Goal: Find specific page/section: Find specific page/section

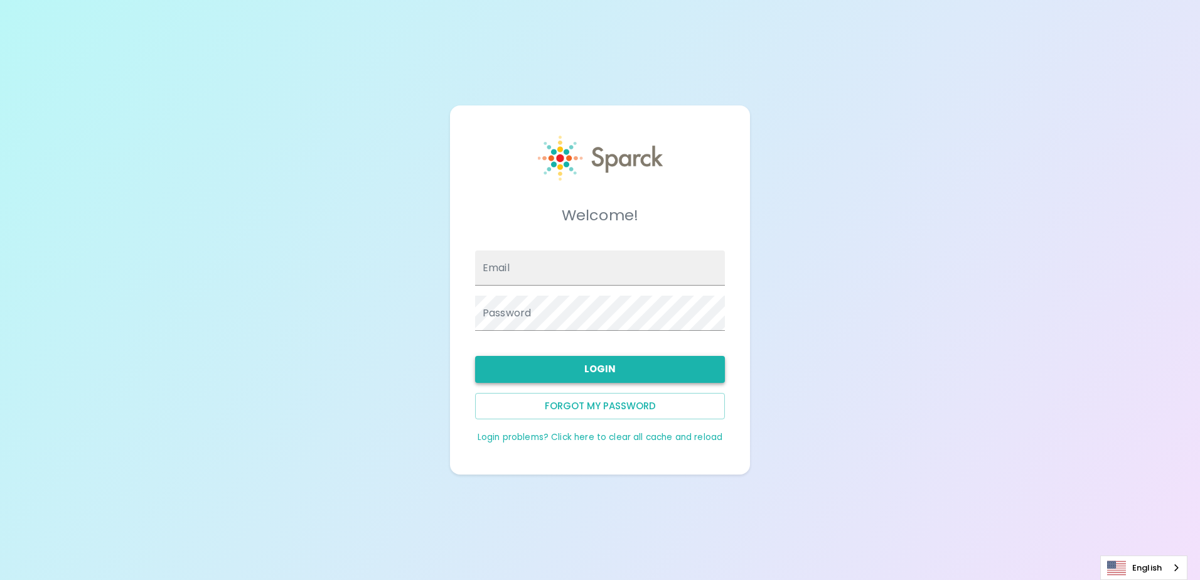
type input "[EMAIL_ADDRESS][DOMAIN_NAME]"
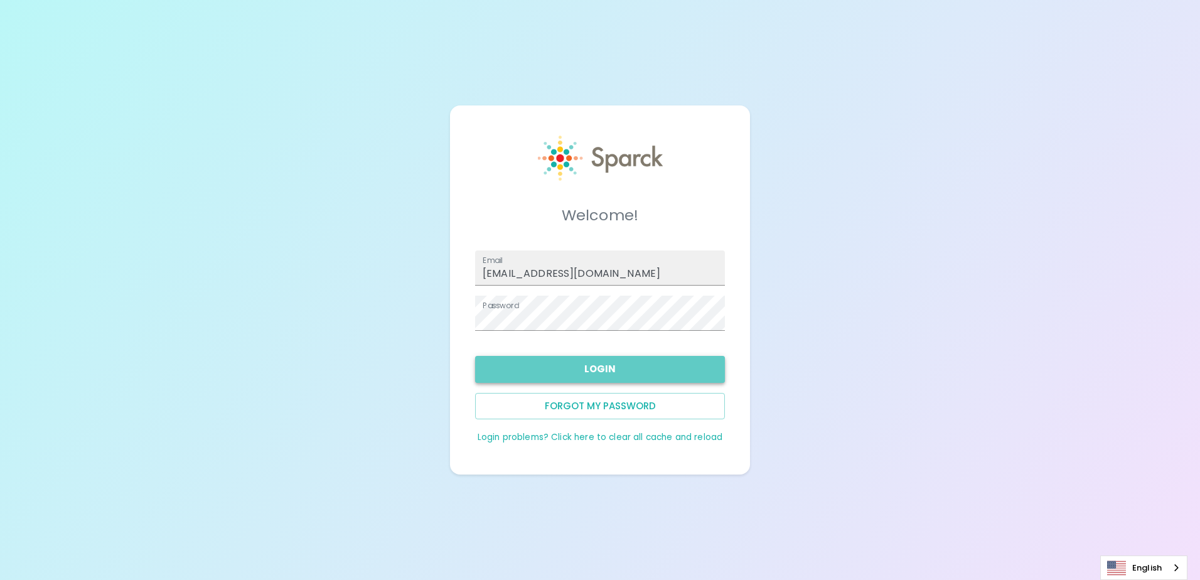
click at [659, 377] on button "Login" at bounding box center [600, 369] width 250 height 26
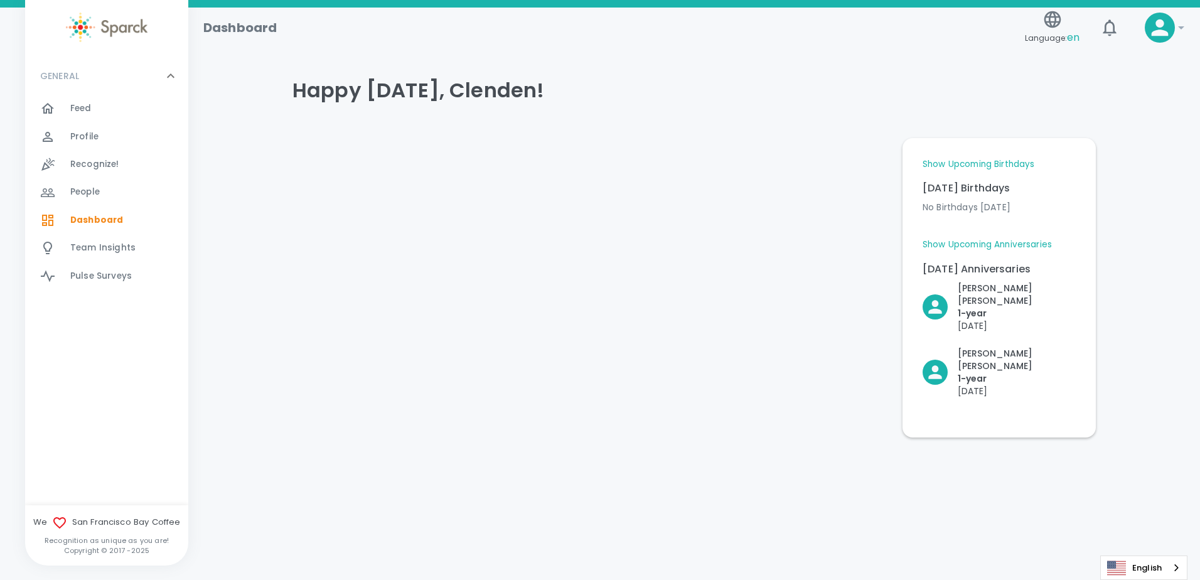
click at [982, 243] on link "Show Upcoming Anniversaries" at bounding box center [987, 245] width 129 height 13
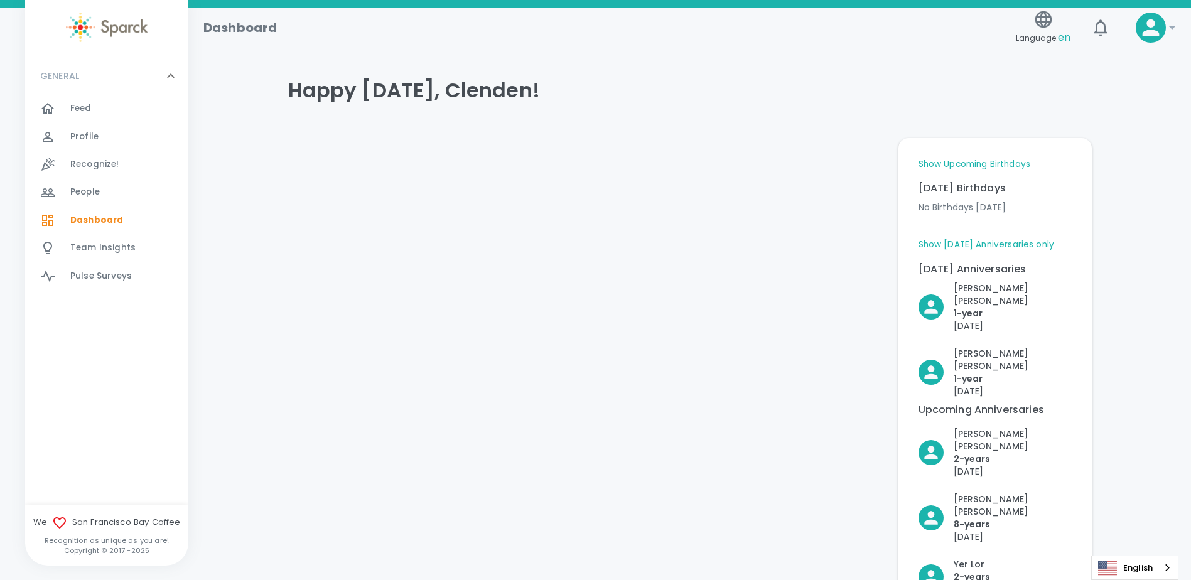
click at [988, 163] on link "Show Upcoming Birthdays" at bounding box center [974, 164] width 112 height 13
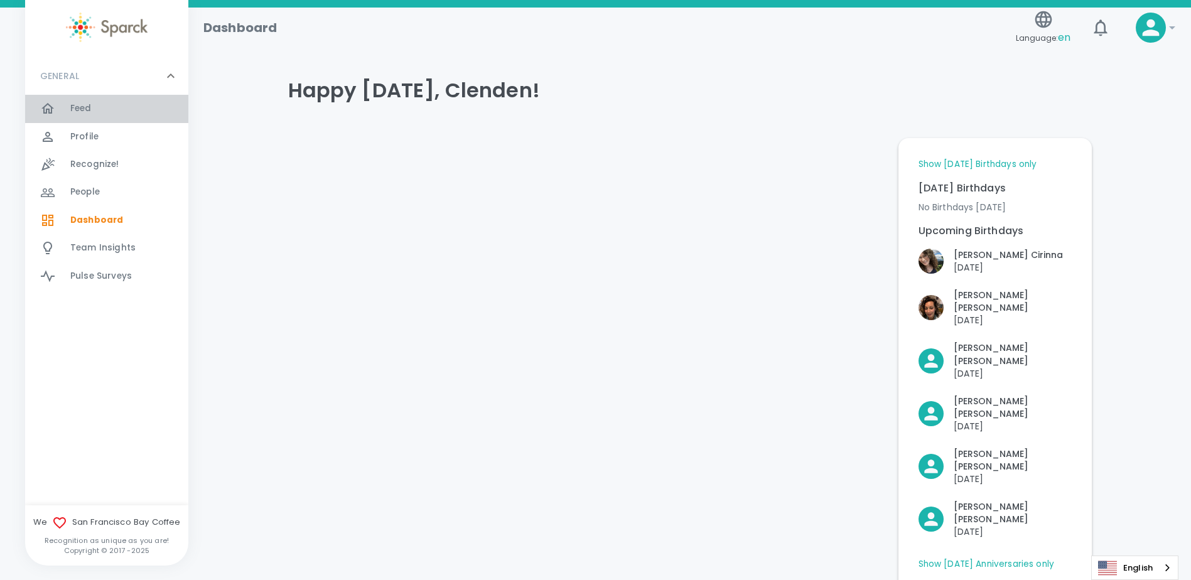
click at [90, 105] on span "Feed" at bounding box center [80, 108] width 21 height 13
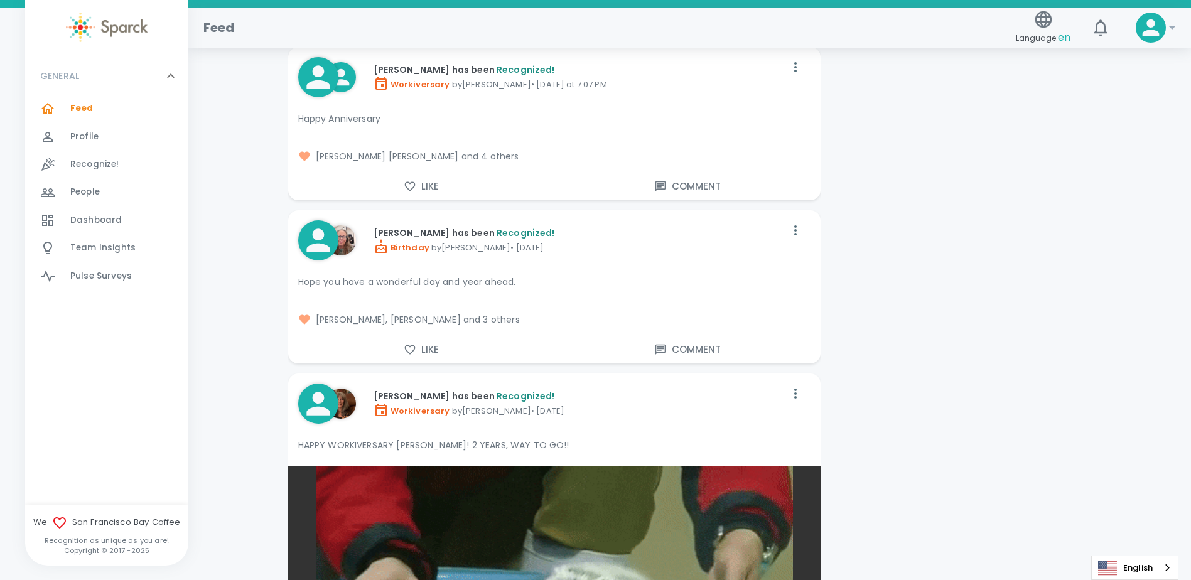
scroll to position [3829, 0]
